Goal: Task Accomplishment & Management: Manage account settings

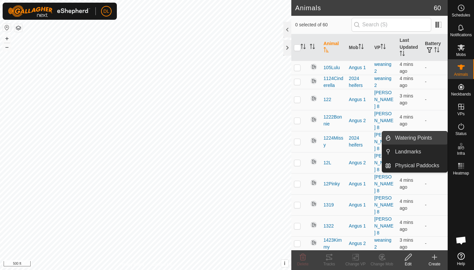
click at [433, 138] on link "Watering Points" at bounding box center [419, 137] width 56 height 13
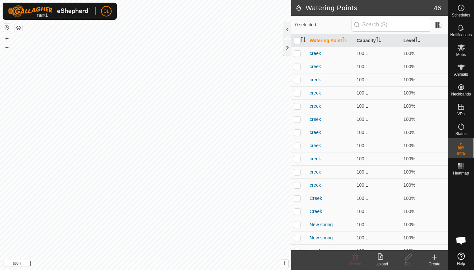
click at [433, 257] on icon at bounding box center [435, 257] width 8 height 8
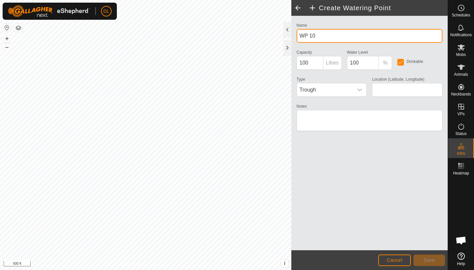
drag, startPoint x: 352, startPoint y: 36, endPoint x: 301, endPoint y: 37, distance: 51.7
click at [300, 37] on input "WP 10" at bounding box center [370, 36] width 146 height 14
type input "spring"
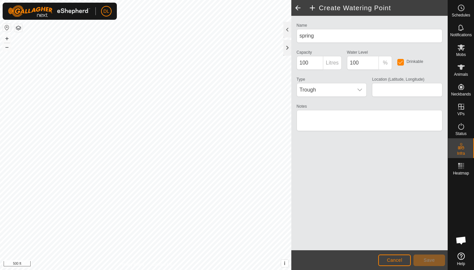
click at [355, 137] on div "Notes" at bounding box center [369, 120] width 151 height 37
click at [361, 86] on div "dropdown trigger" at bounding box center [359, 89] width 13 height 13
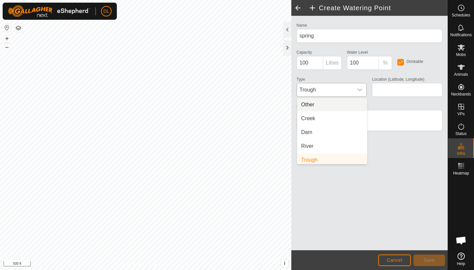
click at [317, 105] on li "Other" at bounding box center [332, 104] width 70 height 13
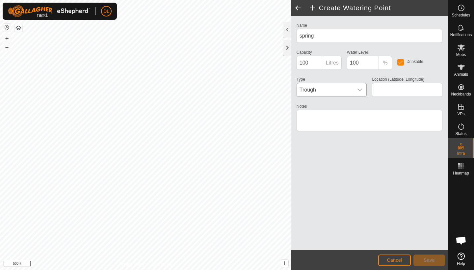
scroll to position [3, 0]
type input "44.869480, -120.138483"
click at [430, 265] on button "Save" at bounding box center [430, 261] width 32 height 12
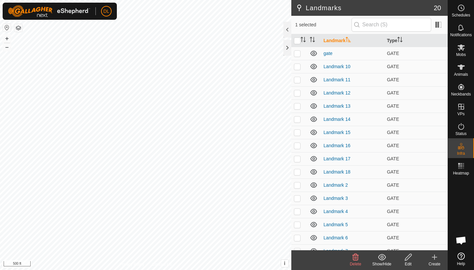
click at [358, 260] on icon at bounding box center [356, 257] width 6 height 7
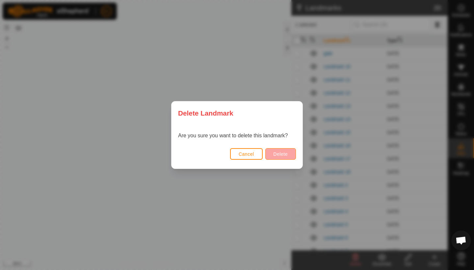
click at [284, 155] on span "Delete" at bounding box center [281, 153] width 14 height 5
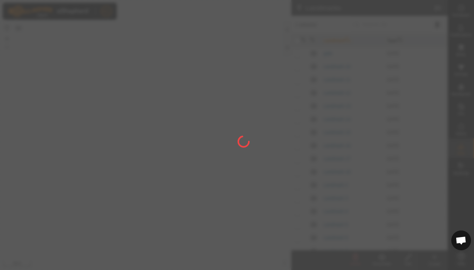
checkbox input "false"
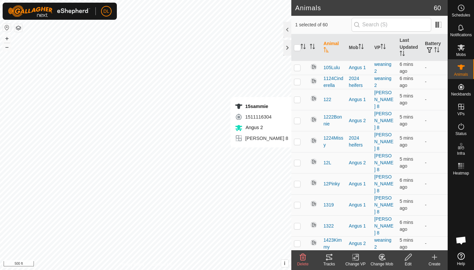
click at [325, 257] on tracks-svg-icon at bounding box center [329, 257] width 26 height 8
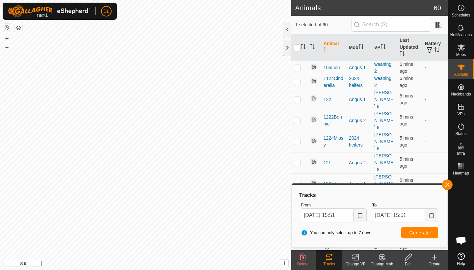
click at [448, 185] on button "button" at bounding box center [447, 184] width 11 height 11
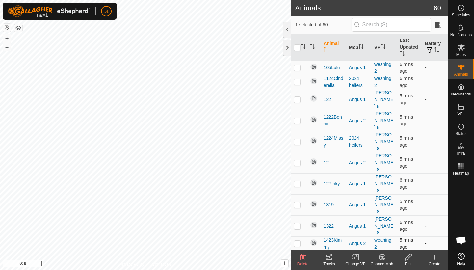
checkbox input "false"
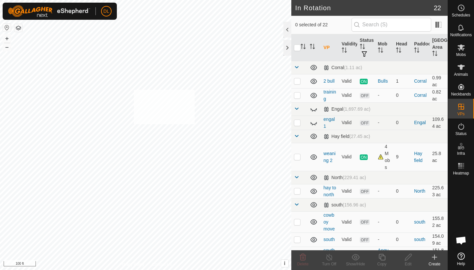
checkbox input "true"
click at [462, 70] on icon at bounding box center [461, 67] width 8 height 8
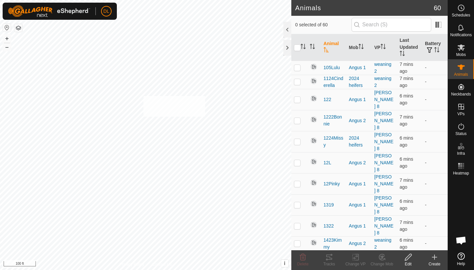
checkbox input "true"
click at [330, 259] on icon at bounding box center [329, 257] width 6 height 5
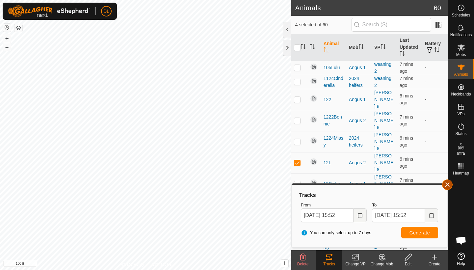
click at [449, 185] on button "button" at bounding box center [447, 184] width 11 height 11
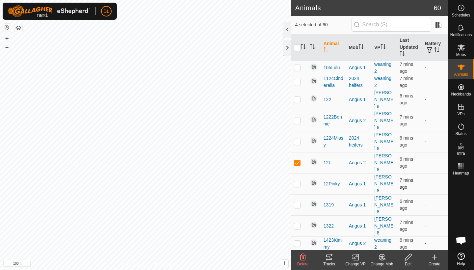
checkbox input "false"
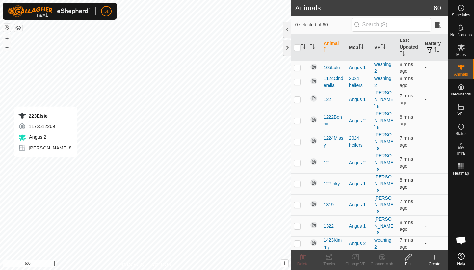
checkbox input "true"
click at [330, 261] on div "Tracks" at bounding box center [329, 264] width 26 height 6
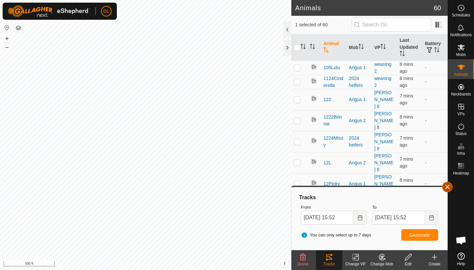
click at [447, 190] on button "button" at bounding box center [447, 187] width 11 height 11
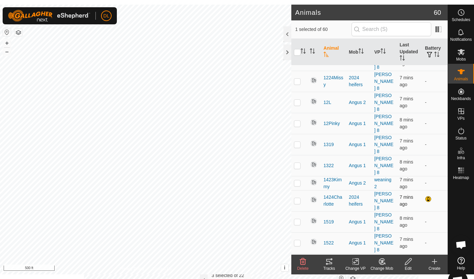
scroll to position [63, 0]
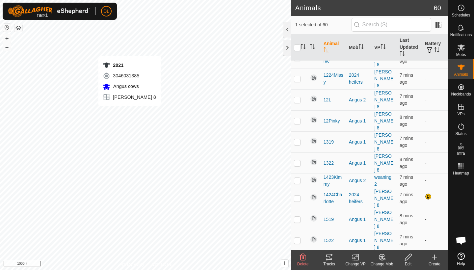
checkbox input "true"
checkbox input "false"
click at [330, 260] on icon at bounding box center [329, 257] width 8 height 8
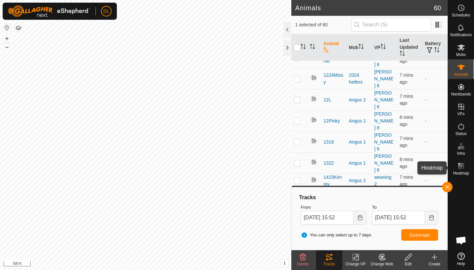
click at [462, 171] on span "Heatmap" at bounding box center [461, 173] width 16 height 4
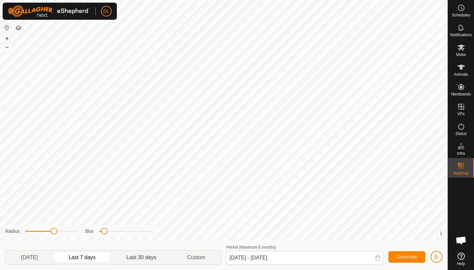
click at [144, 258] on p-togglebutton "Last 30 days" at bounding box center [141, 258] width 61 height 14
click at [77, 257] on p-togglebutton "Last 7 days" at bounding box center [82, 258] width 58 height 14
click at [36, 256] on p-togglebutton "[DATE]" at bounding box center [30, 258] width 48 height 14
click at [138, 258] on p-togglebutton "Last 30 days" at bounding box center [141, 258] width 61 height 14
type input "[DATE] - [DATE]"
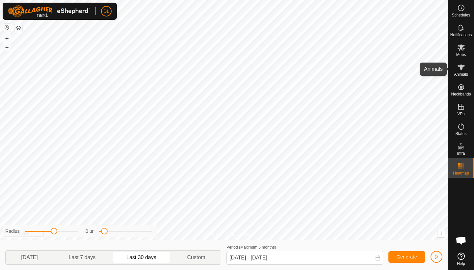
click at [463, 70] on icon at bounding box center [461, 67] width 8 height 8
